Goal: Information Seeking & Learning: Learn about a topic

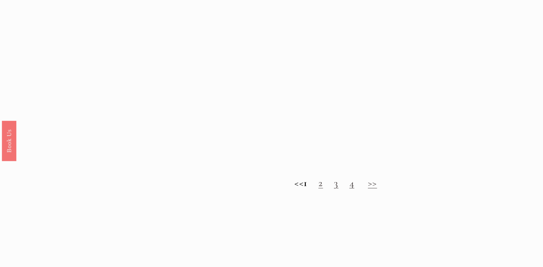
scroll to position [722, 0]
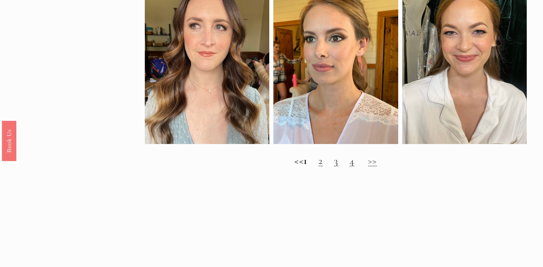
click at [323, 167] on link "2" at bounding box center [321, 161] width 4 height 12
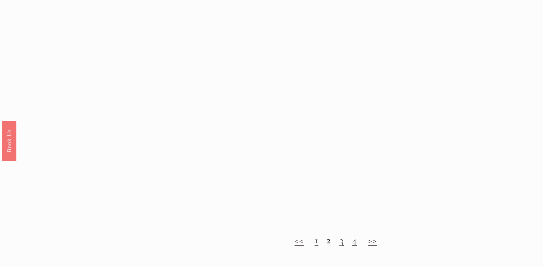
scroll to position [654, 0]
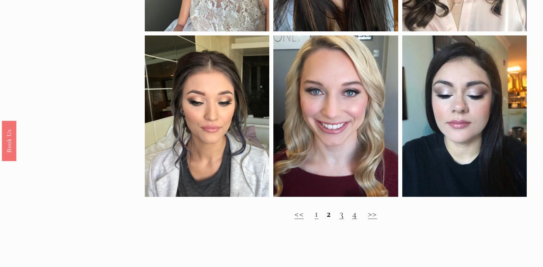
click at [342, 215] on link "3" at bounding box center [342, 214] width 4 height 12
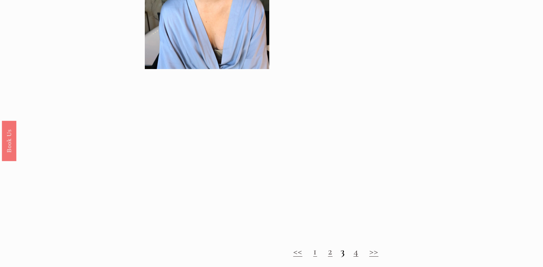
scroll to position [720, 0]
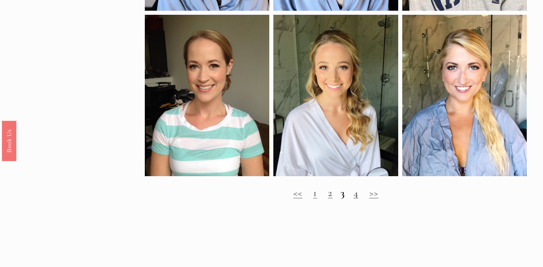
click at [357, 197] on link "4" at bounding box center [356, 193] width 5 height 12
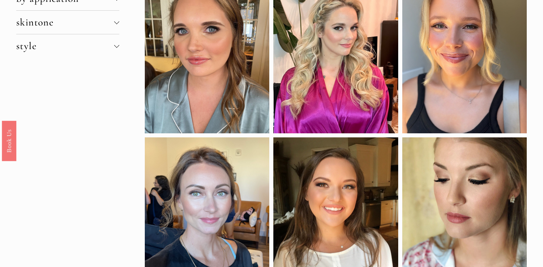
scroll to position [47, 0]
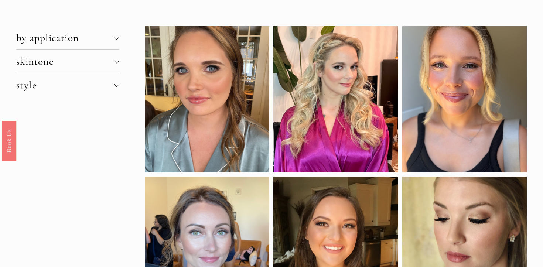
click at [118, 62] on div at bounding box center [116, 61] width 5 height 5
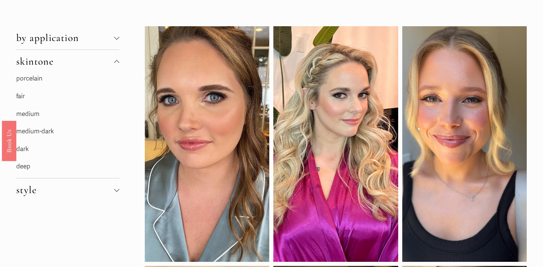
click at [24, 93] on link "fair" at bounding box center [20, 96] width 8 height 8
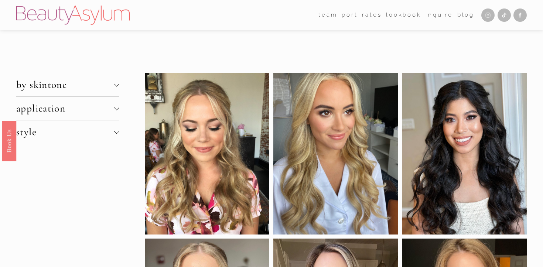
click at [106, 85] on span "by skintone" at bounding box center [65, 85] width 98 height 12
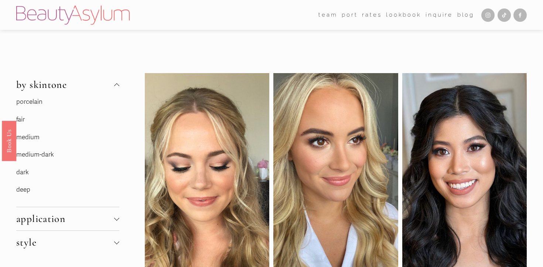
click at [24, 102] on link "porcelain" at bounding box center [29, 102] width 26 height 8
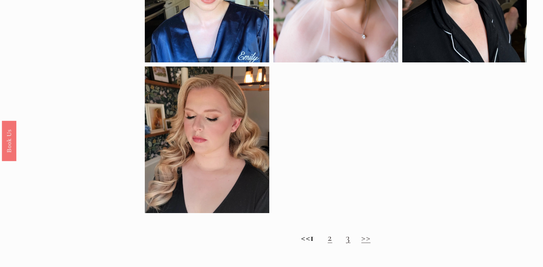
scroll to position [465, 0]
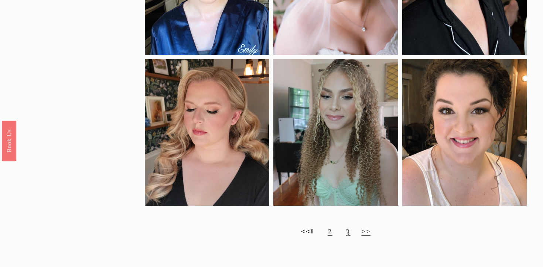
click at [332, 231] on link "2" at bounding box center [330, 230] width 4 height 12
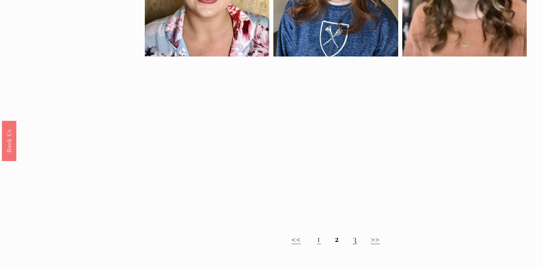
scroll to position [473, 0]
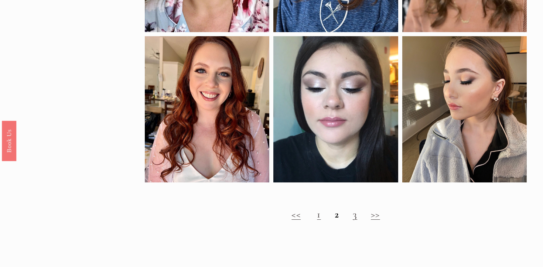
click at [355, 217] on link "3" at bounding box center [355, 214] width 4 height 12
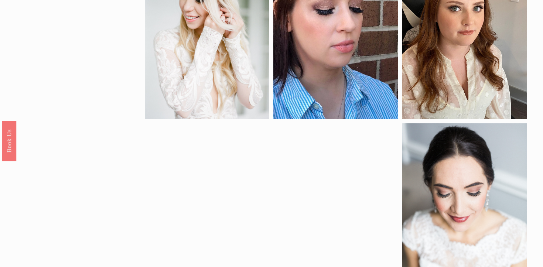
scroll to position [470, 0]
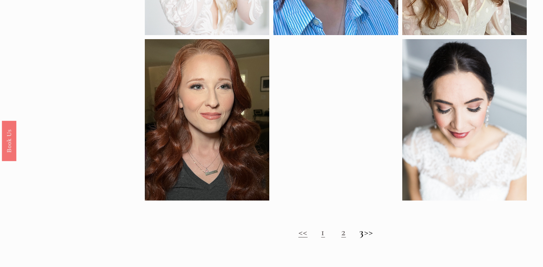
click at [341, 235] on link "2" at bounding box center [343, 232] width 4 height 12
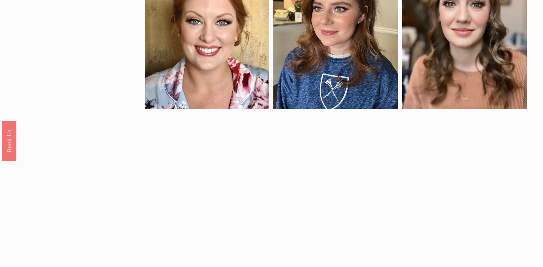
scroll to position [371, 0]
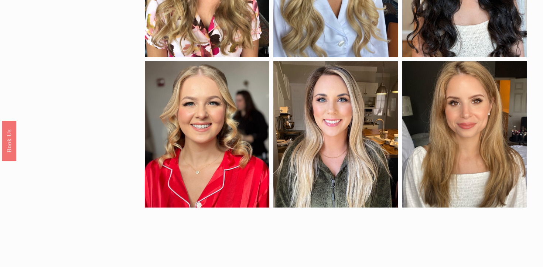
scroll to position [193, 0]
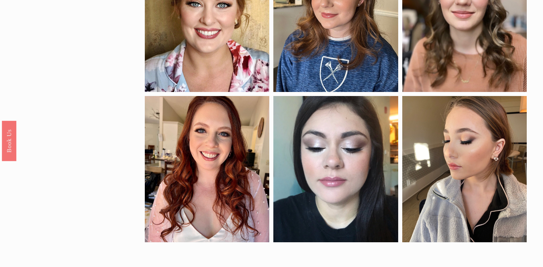
scroll to position [414, 0]
